Goal: Task Accomplishment & Management: Use online tool/utility

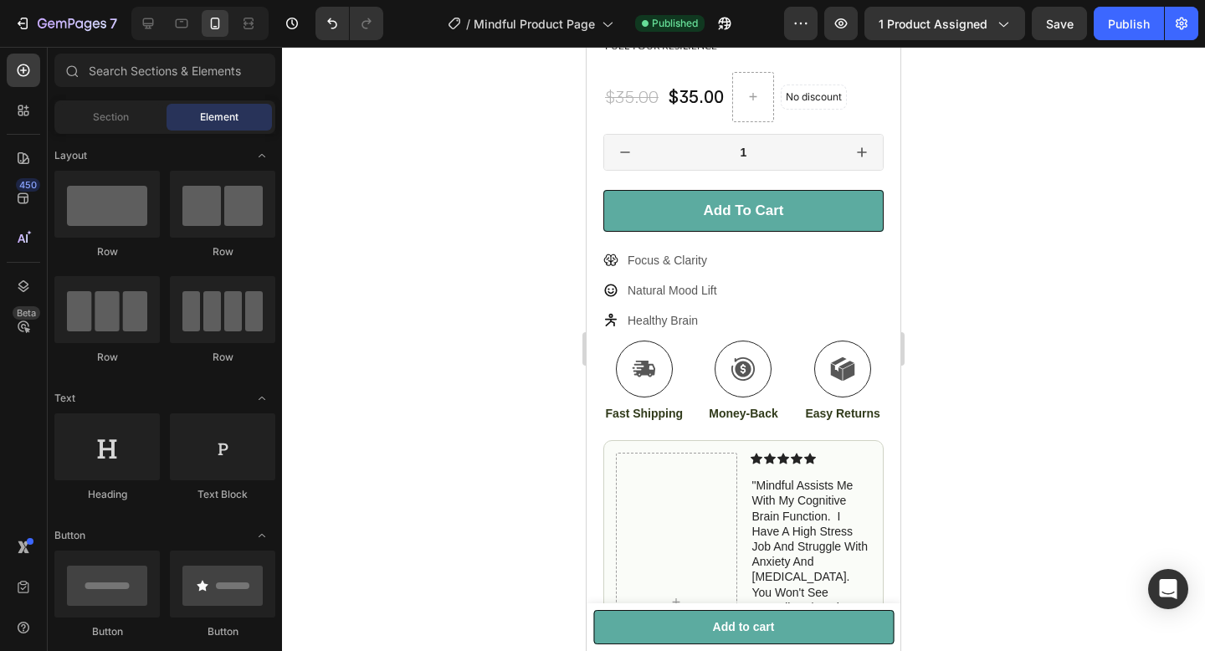
scroll to position [292, 0]
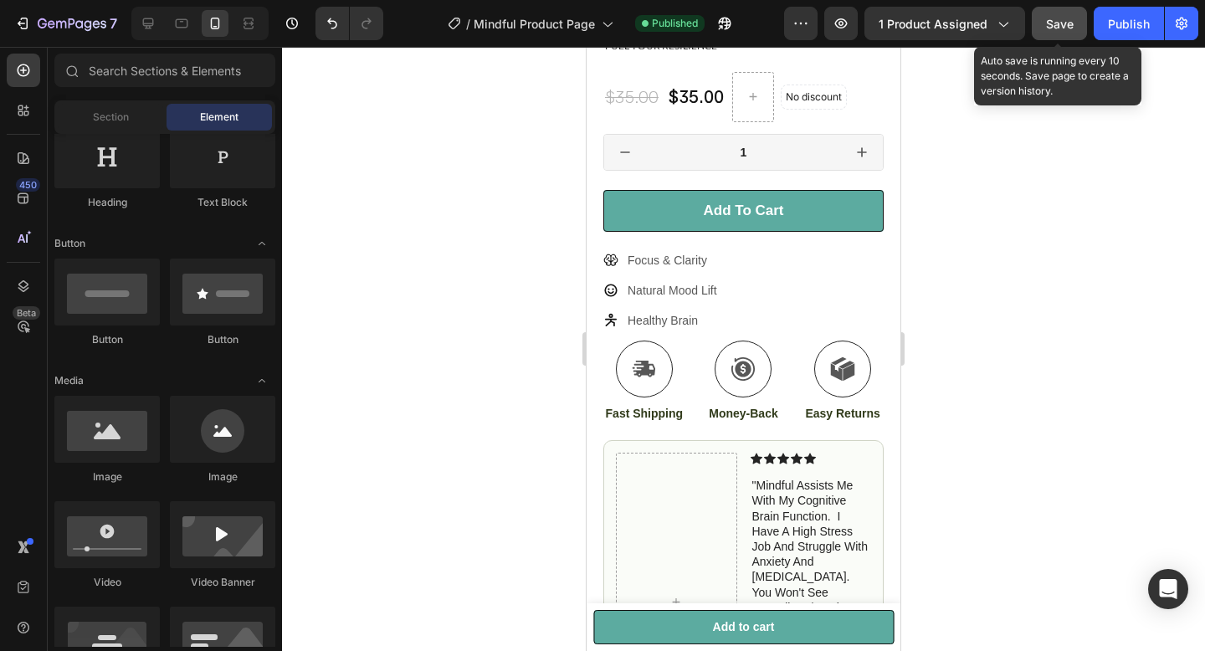
click at [1046, 29] on span "Save" at bounding box center [1060, 24] width 28 height 14
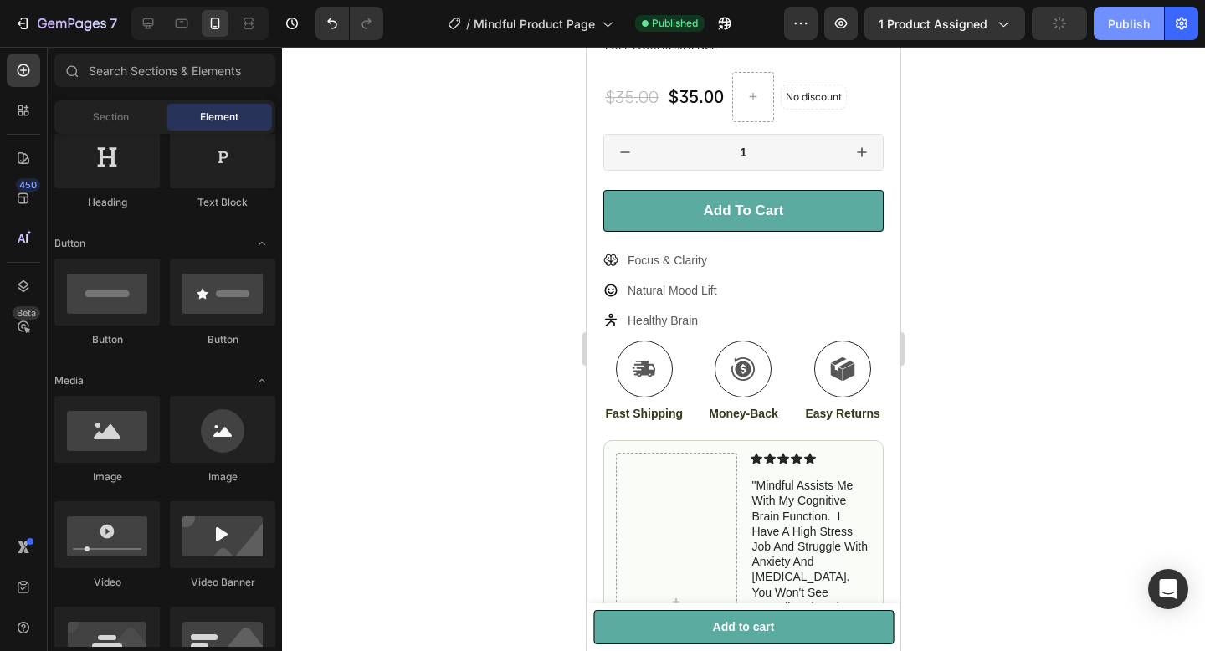
click at [1120, 38] on button "Publish" at bounding box center [1128, 23] width 70 height 33
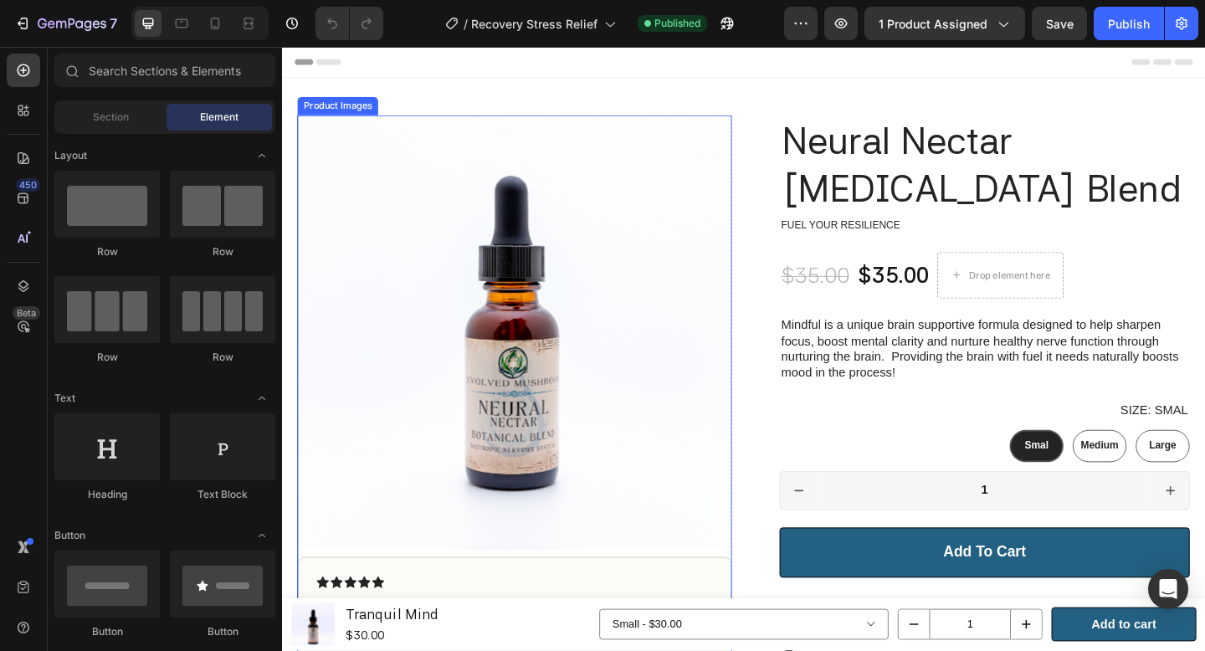
click at [709, 257] on img at bounding box center [535, 357] width 473 height 473
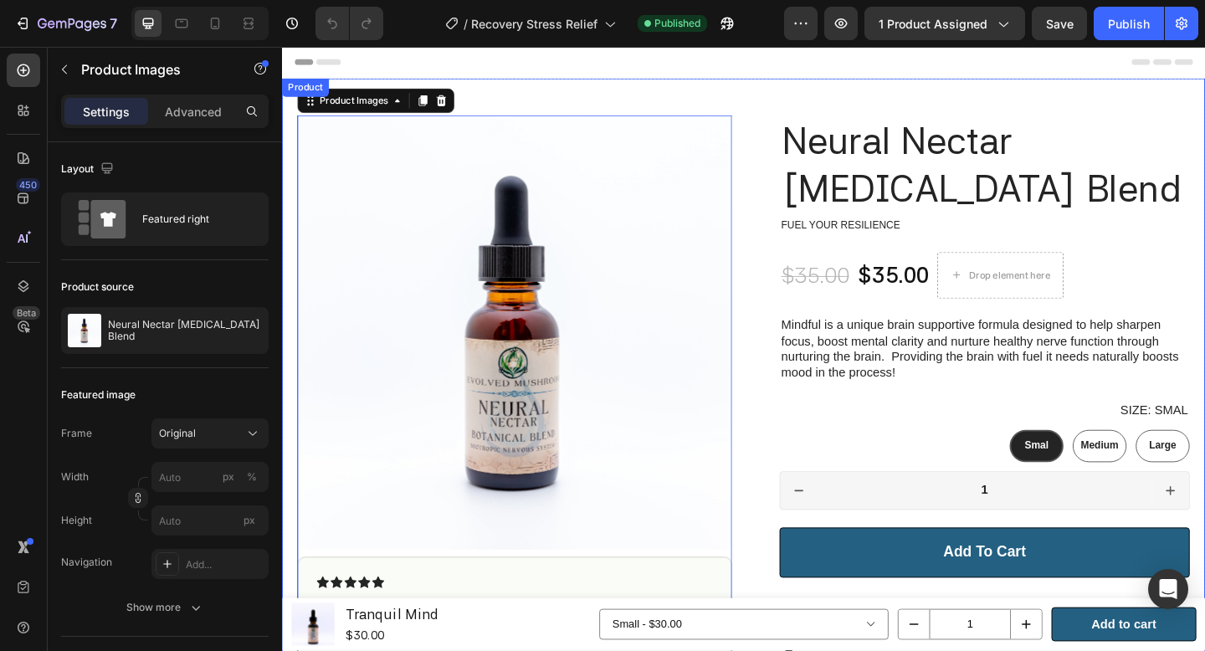
click at [482, 84] on div "Product Images 9 Icon Icon Icon Icon Icon Icon List "The Mindful assists me wit…" at bounding box center [784, 584] width 1004 height 1007
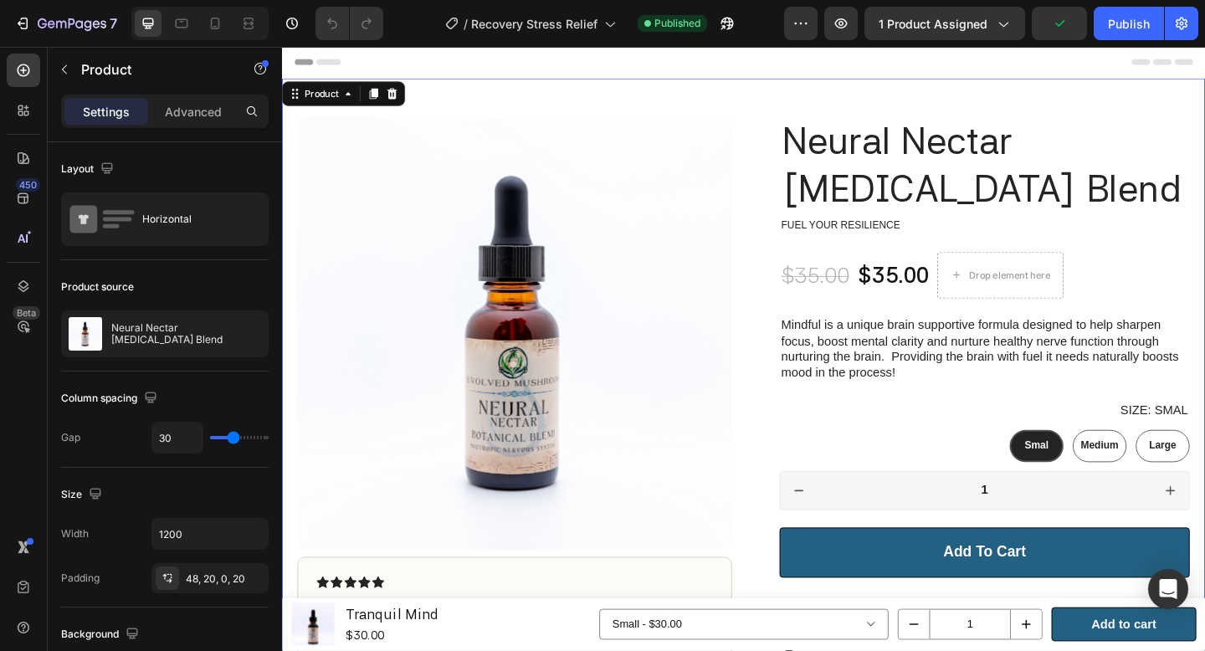
click at [696, 129] on img at bounding box center [535, 357] width 473 height 473
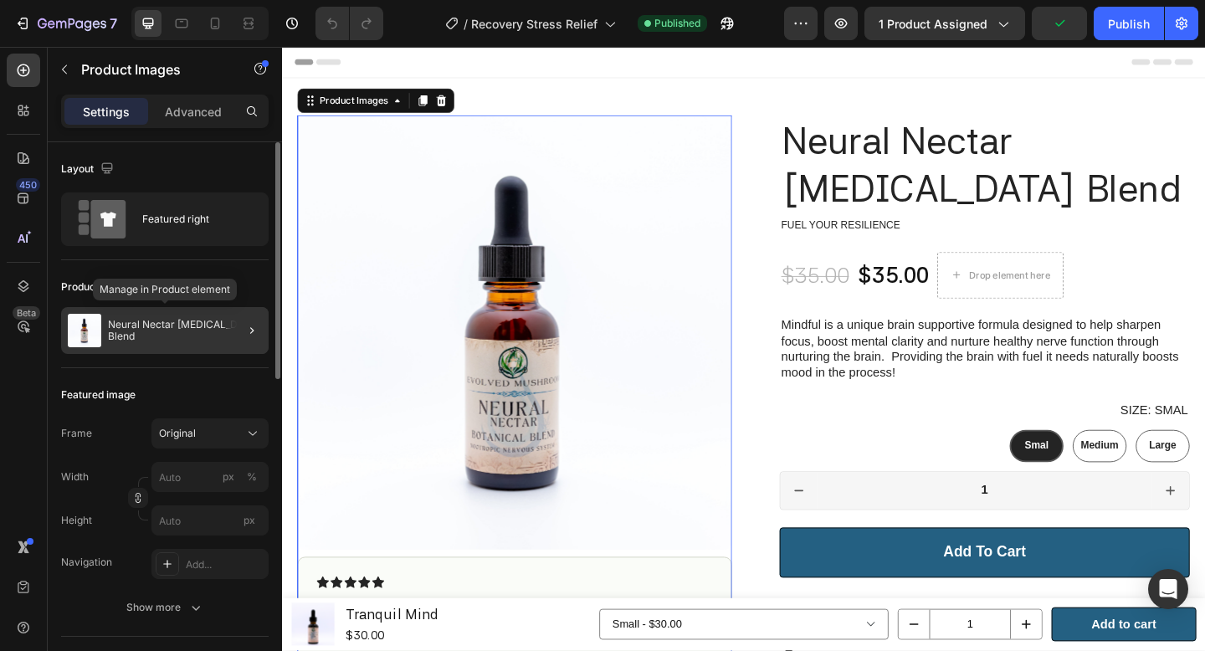
click at [151, 335] on p "Neural Nectar [MEDICAL_DATA] Blend" at bounding box center [185, 330] width 154 height 23
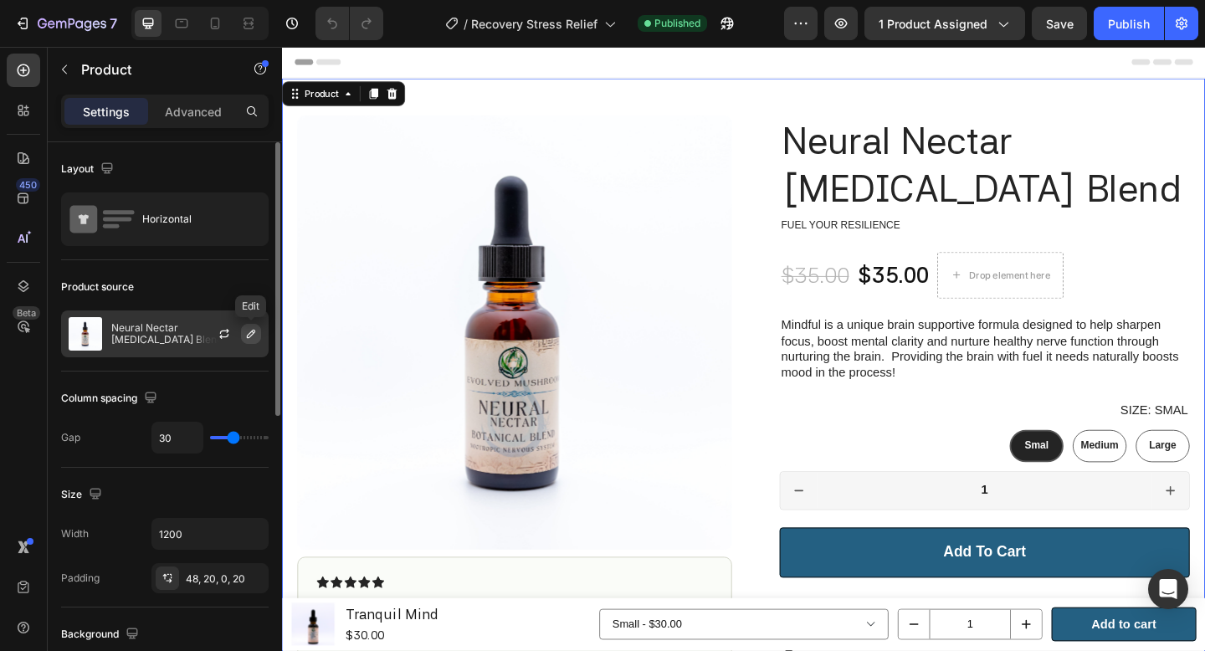
click at [245, 334] on icon "button" at bounding box center [250, 333] width 13 height 13
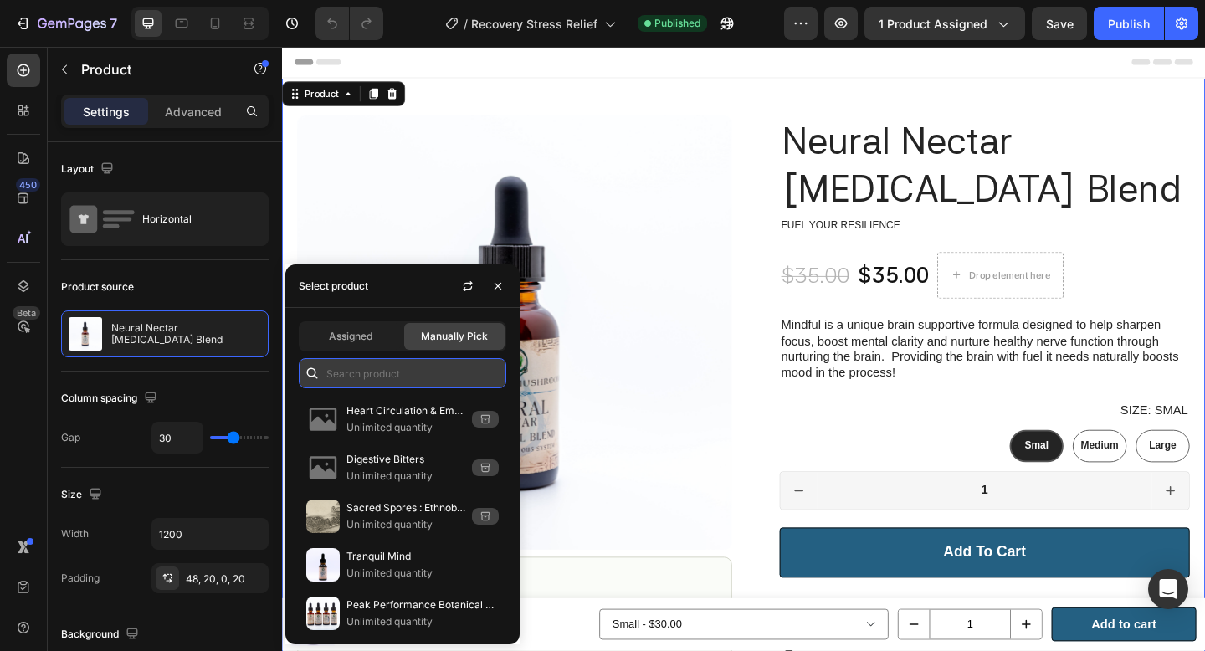
click at [367, 374] on input "text" at bounding box center [402, 373] width 207 height 30
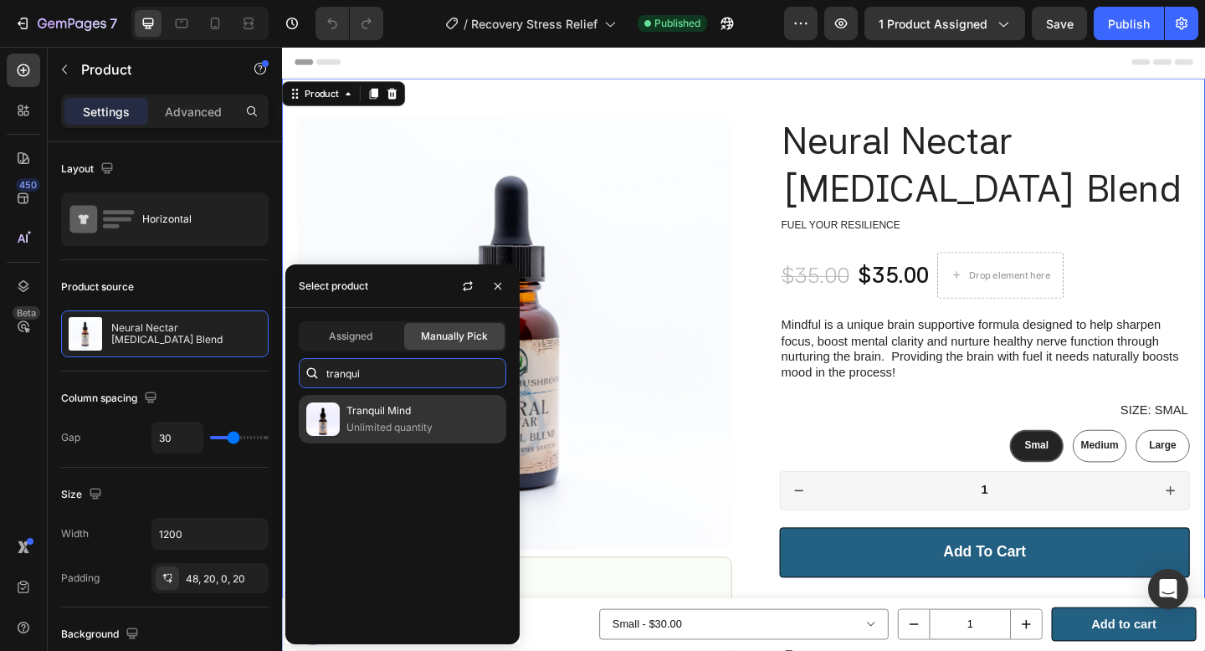
type input "tranqui"
click at [402, 415] on p "Tranquil Mind" at bounding box center [422, 410] width 152 height 17
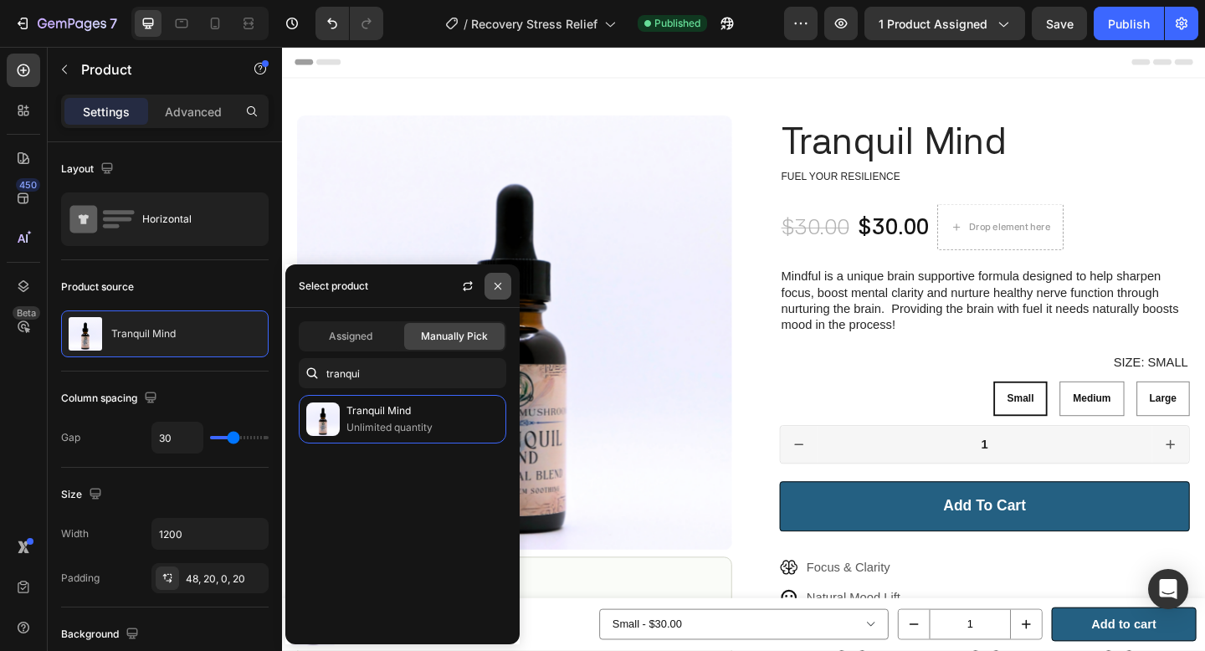
click at [499, 284] on icon "button" at bounding box center [497, 285] width 13 height 13
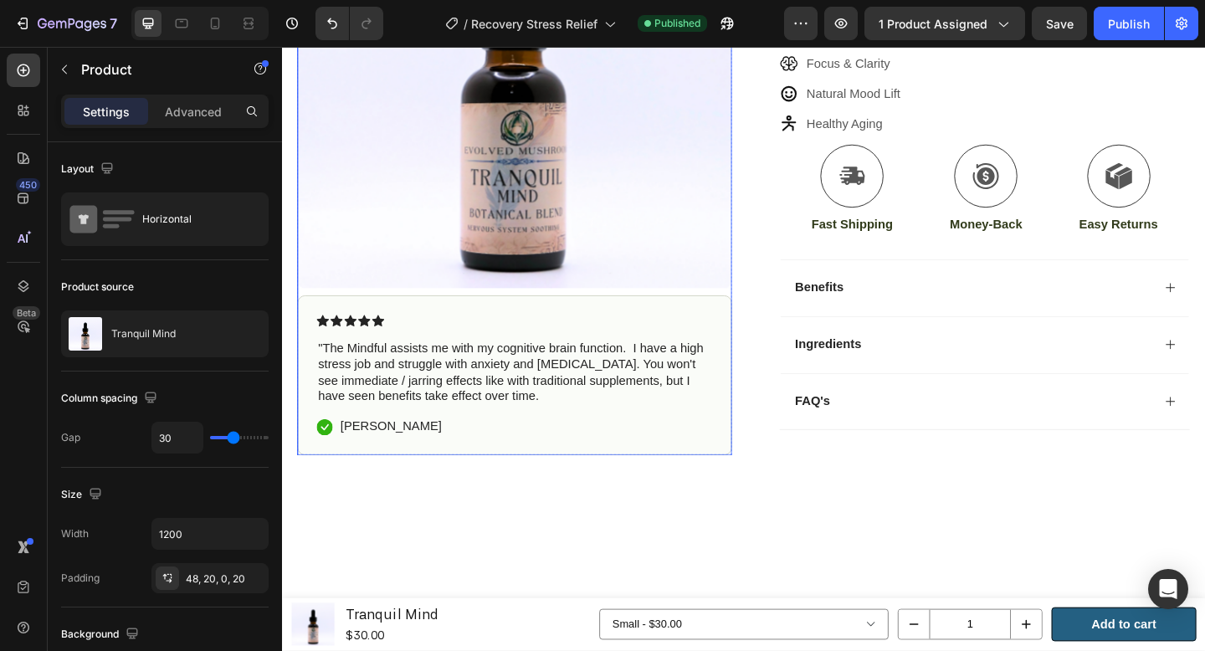
scroll to position [446, 0]
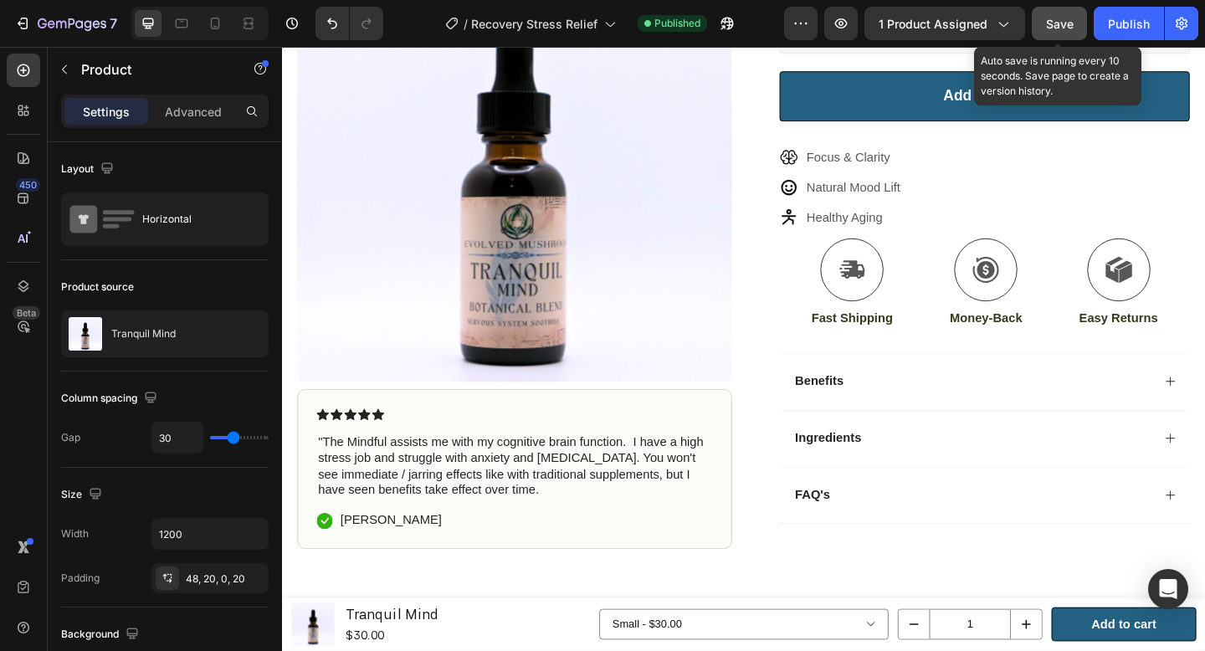
click at [1048, 28] on span "Save" at bounding box center [1060, 24] width 28 height 14
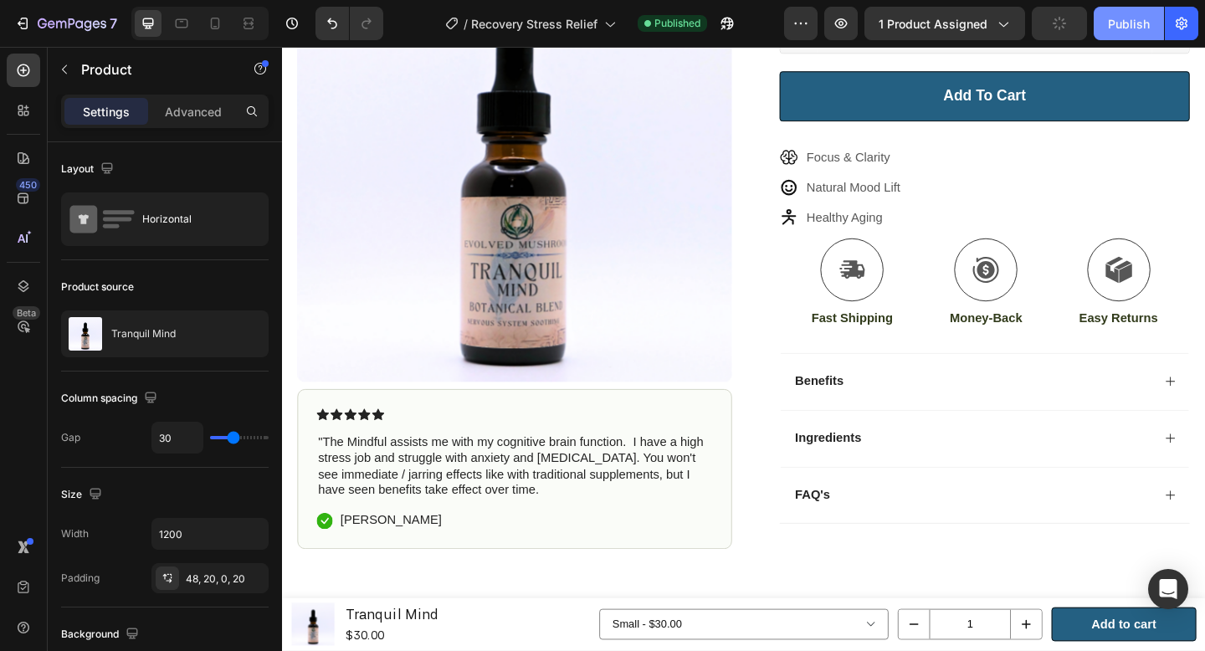
click at [1114, 28] on div "Publish" at bounding box center [1129, 24] width 42 height 18
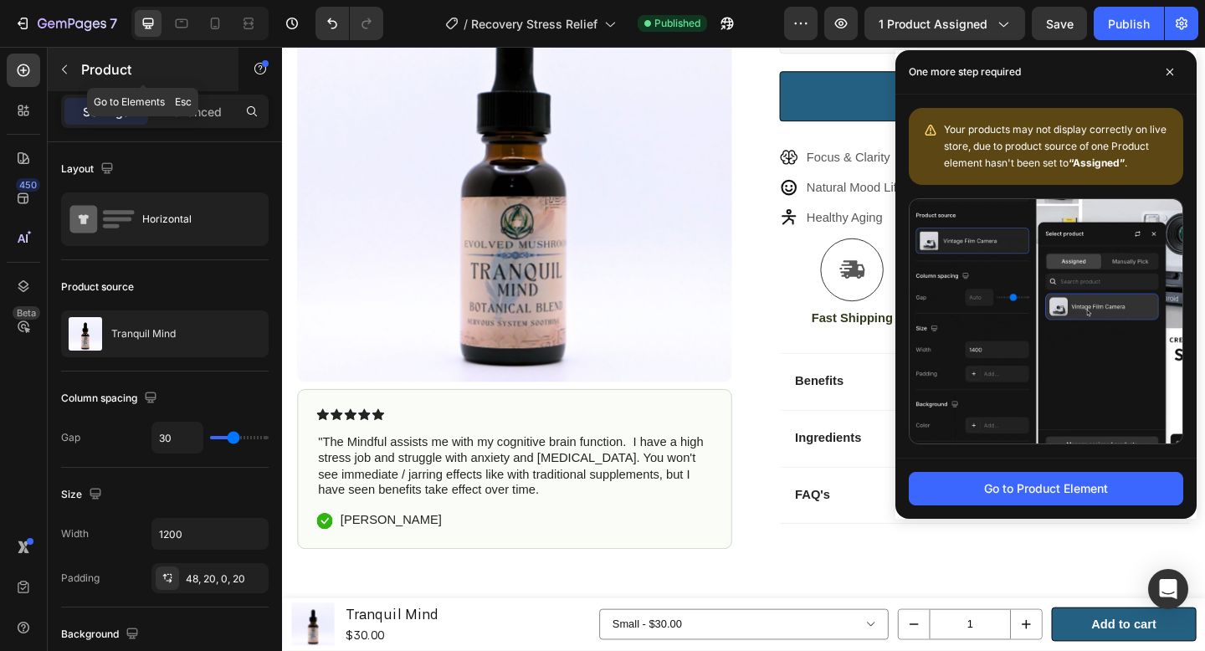
click at [178, 71] on p "Product" at bounding box center [152, 69] width 142 height 20
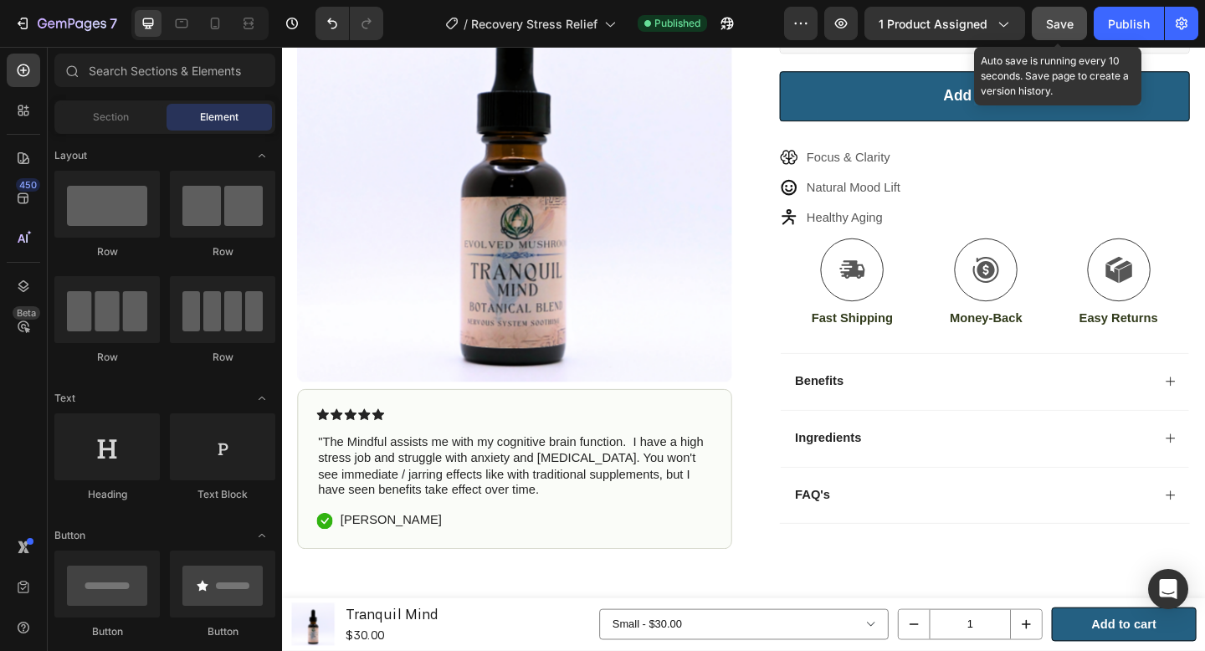
click at [1057, 17] on span "Save" at bounding box center [1060, 24] width 28 height 14
click at [1092, 27] on div "Preview 1 product assigned Auto save is running every 10 seconds. Save page to …" at bounding box center [991, 23] width 414 height 33
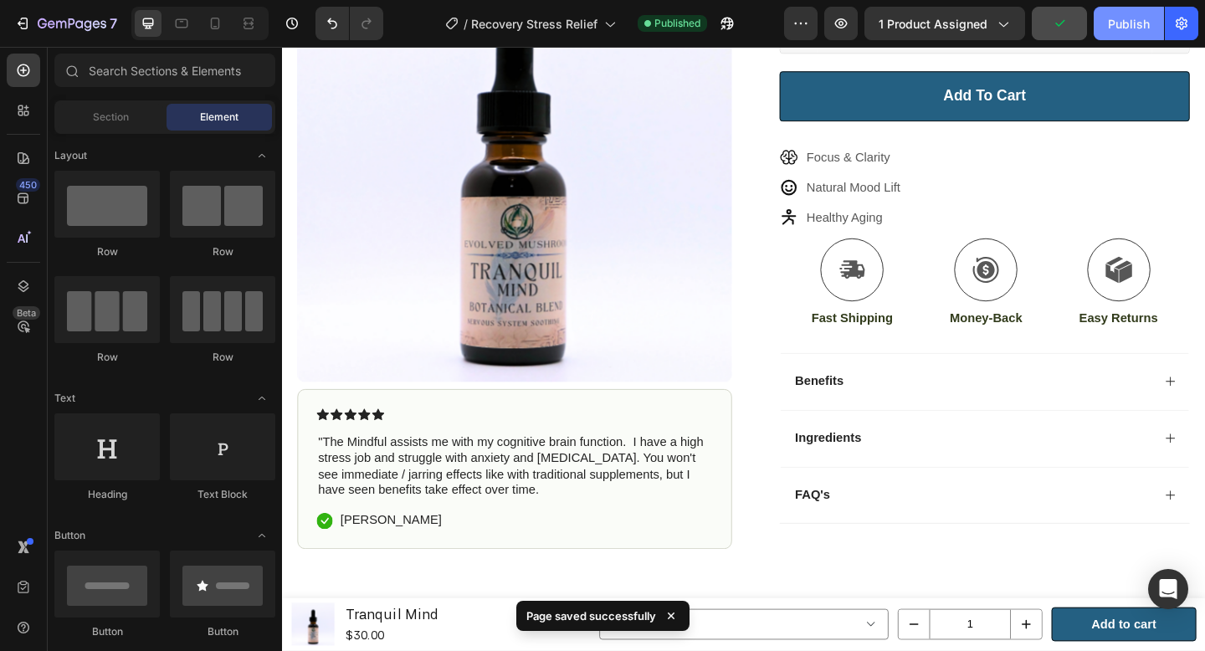
click at [1101, 29] on button "Publish" at bounding box center [1128, 23] width 70 height 33
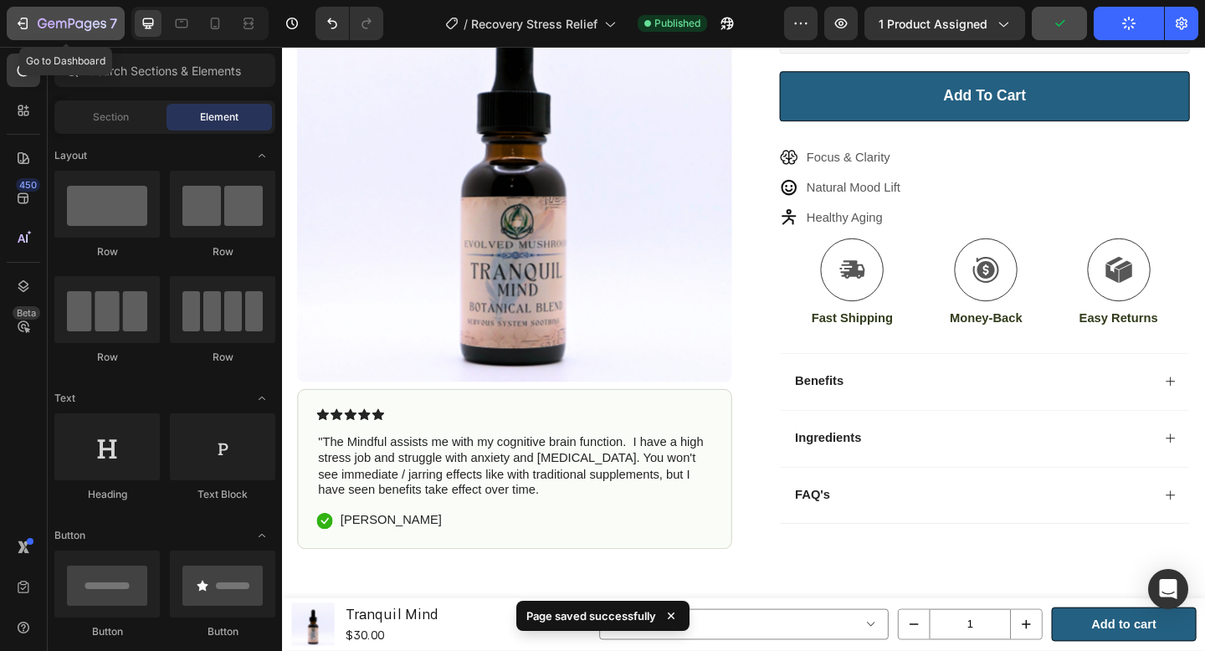
click at [33, 28] on div "7" at bounding box center [65, 23] width 103 height 20
